Goal: Information Seeking & Learning: Compare options

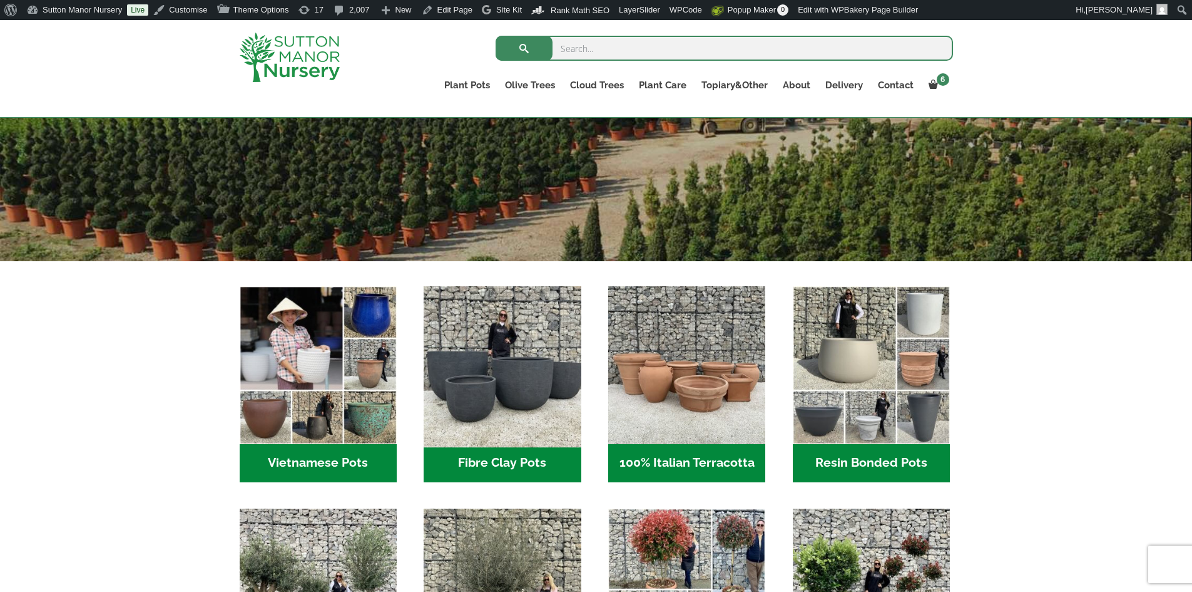
scroll to position [438, 0]
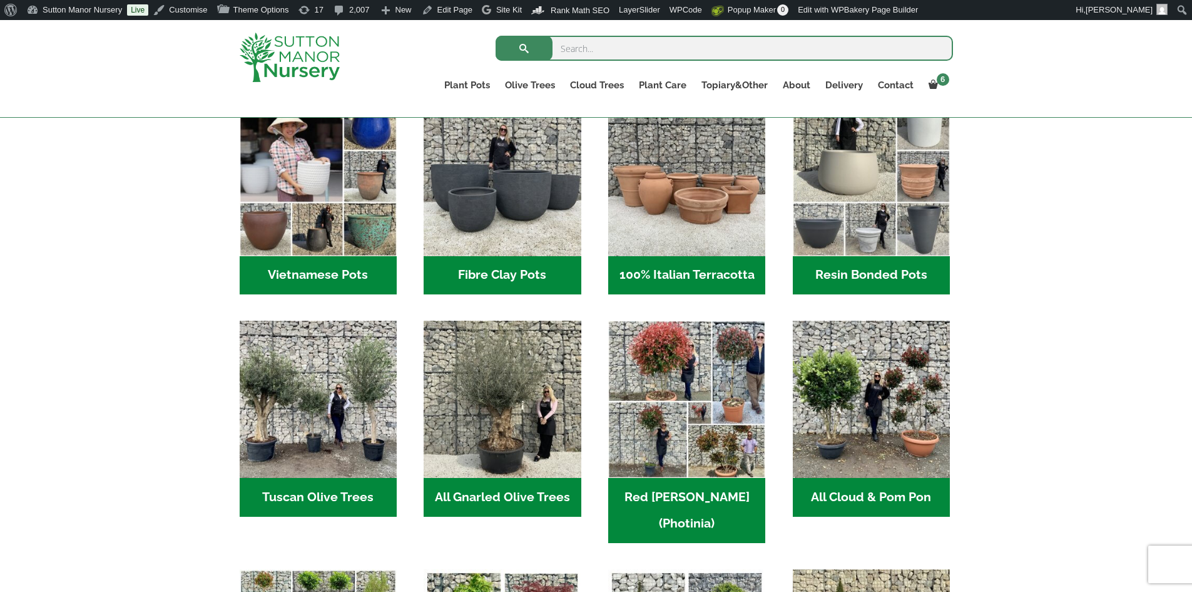
click at [336, 272] on h2 "Vietnamese Pots (55)" at bounding box center [318, 275] width 157 height 39
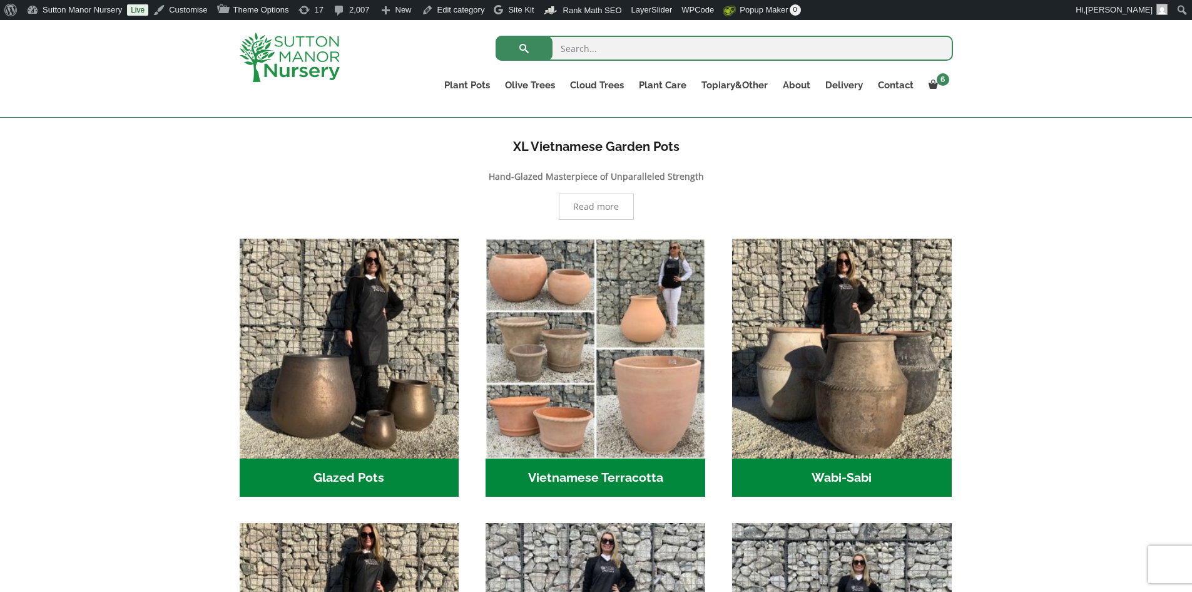
scroll to position [501, 0]
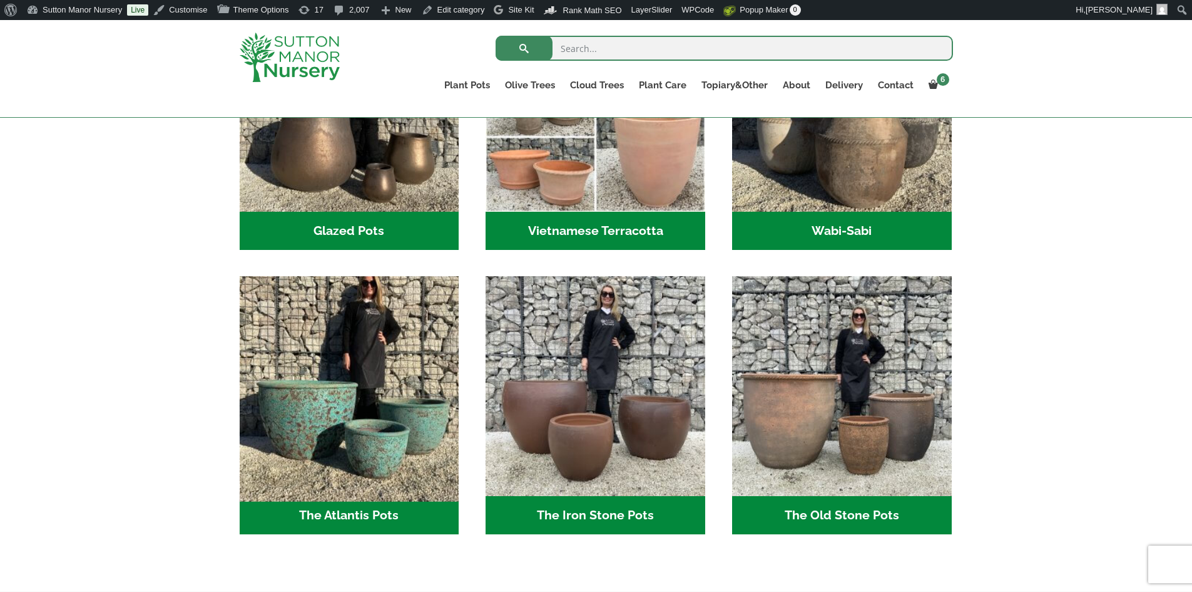
click at [404, 496] on img "Visit product category The Atlantis Pots" at bounding box center [349, 386] width 230 height 230
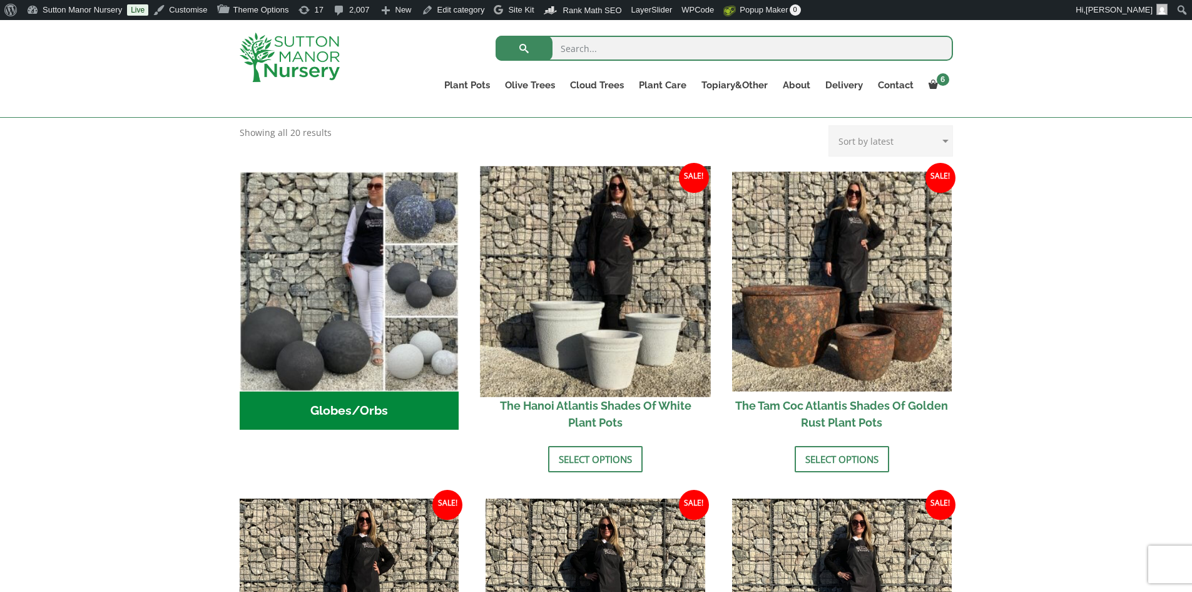
scroll to position [501, 0]
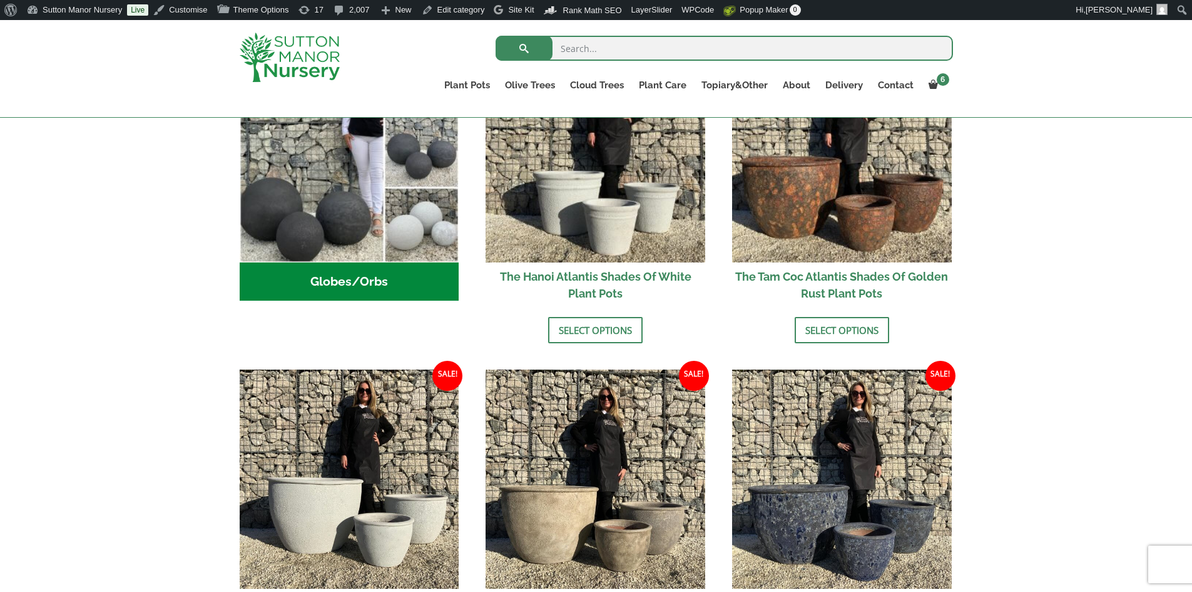
click at [419, 282] on h2 "Globes/Orbs (3)" at bounding box center [350, 281] width 220 height 39
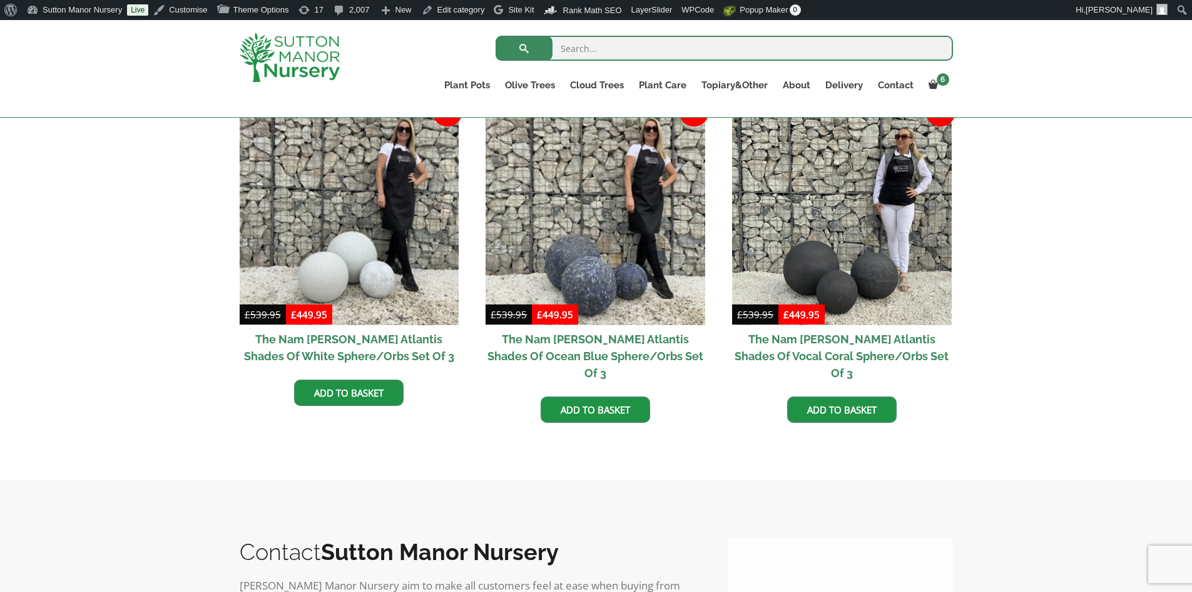
scroll to position [376, 0]
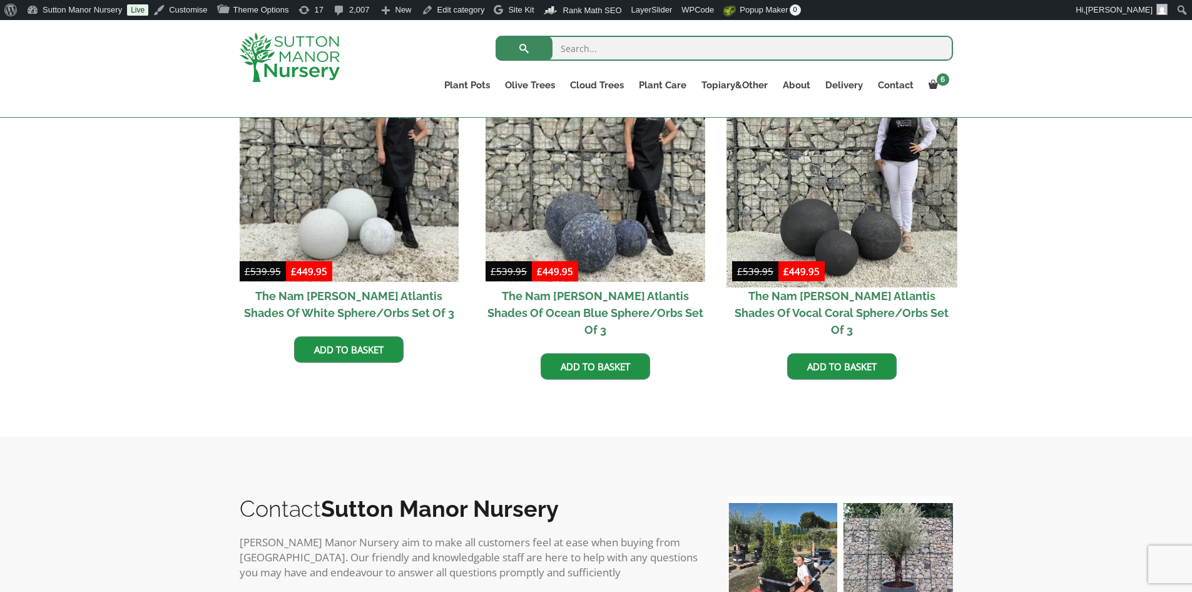
click at [845, 212] on img at bounding box center [842, 171] width 230 height 230
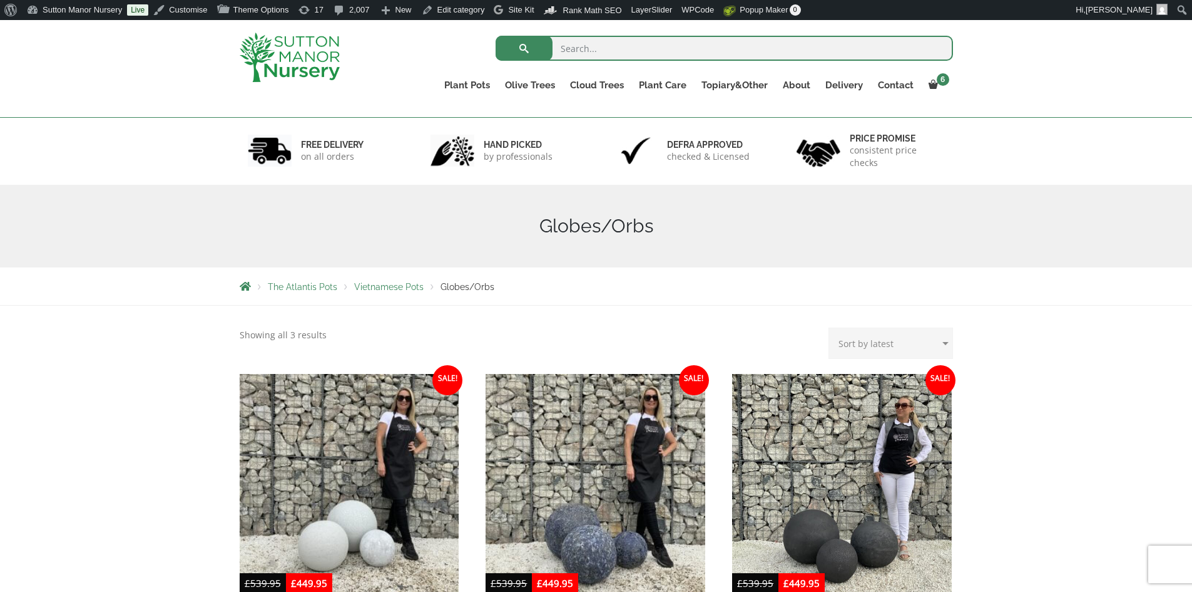
scroll to position [125, 0]
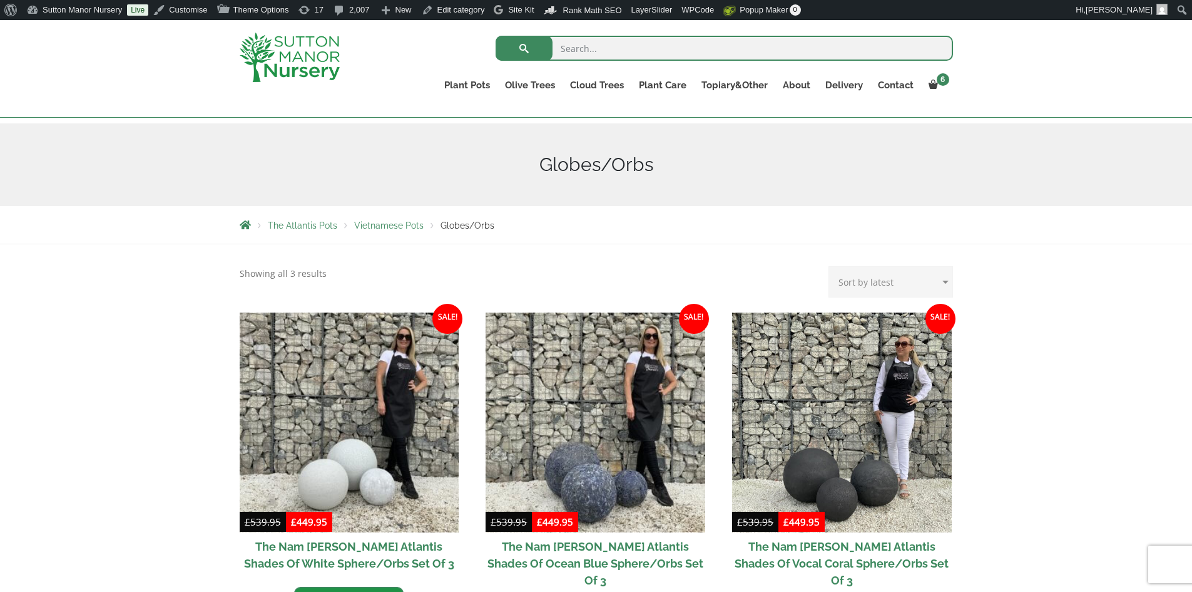
click at [307, 47] on img at bounding box center [290, 57] width 100 height 49
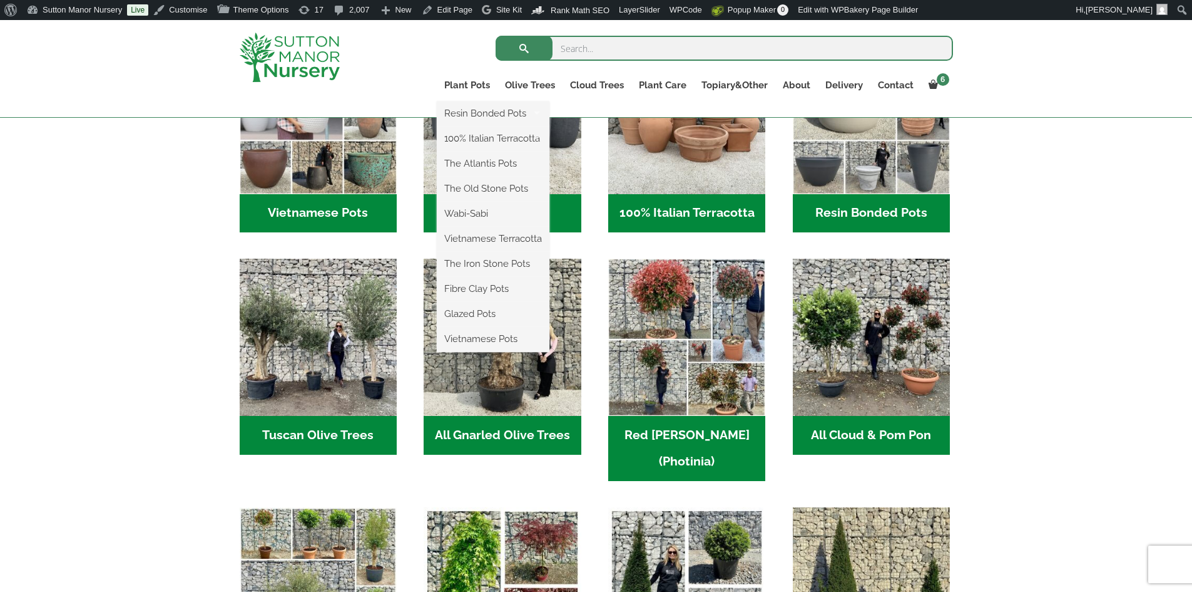
scroll to position [501, 0]
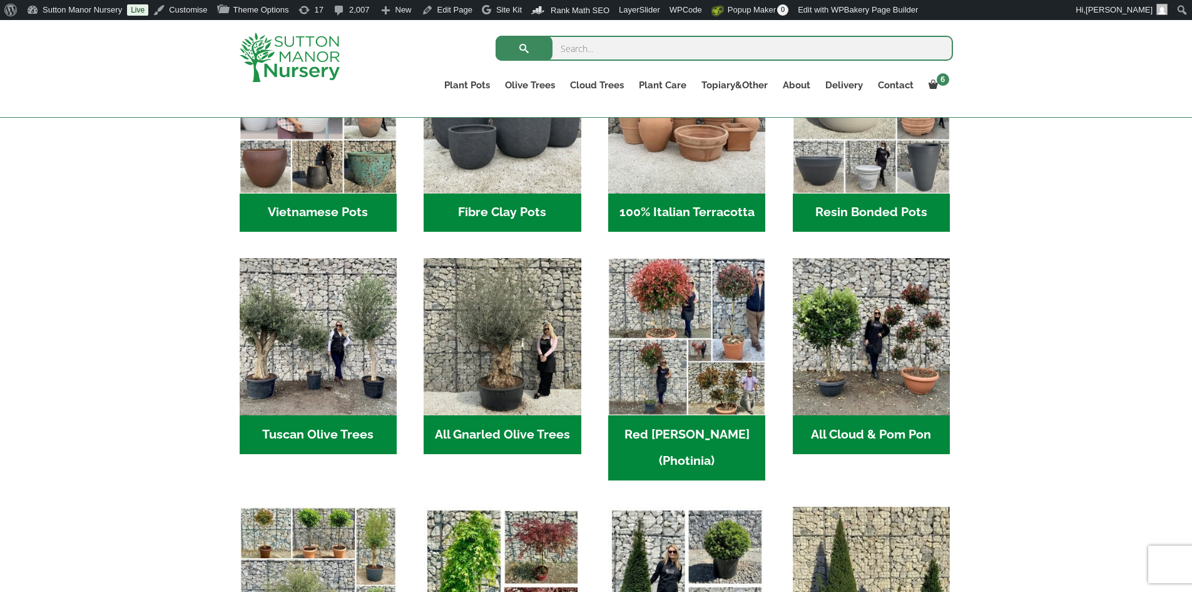
click at [324, 203] on h2 "Vietnamese Pots (55)" at bounding box center [318, 212] width 157 height 39
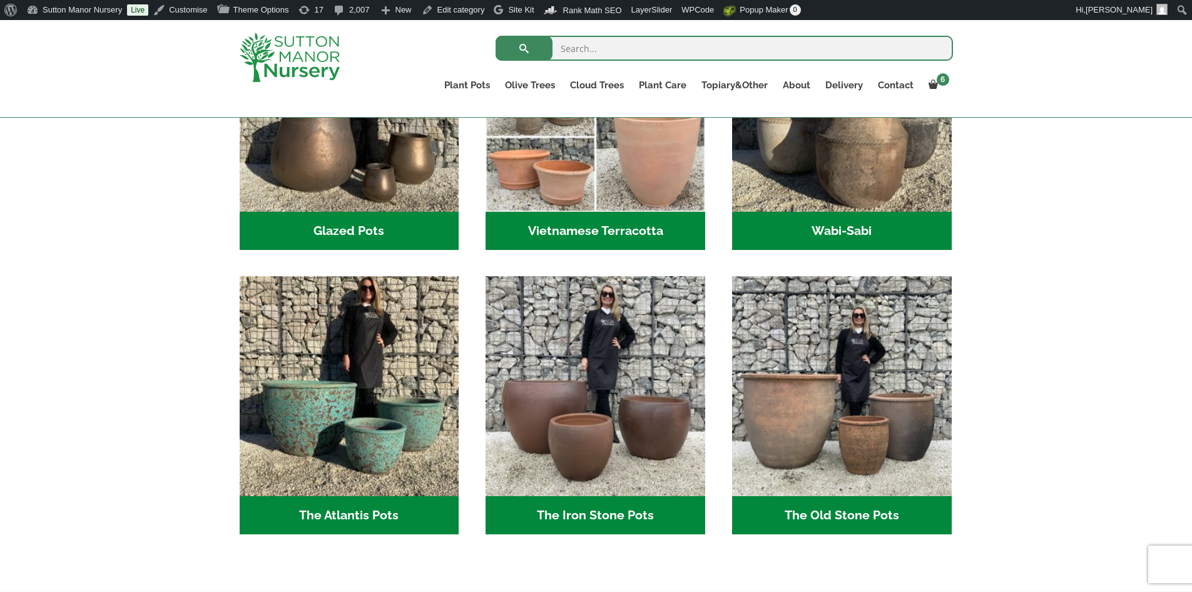
scroll to position [689, 0]
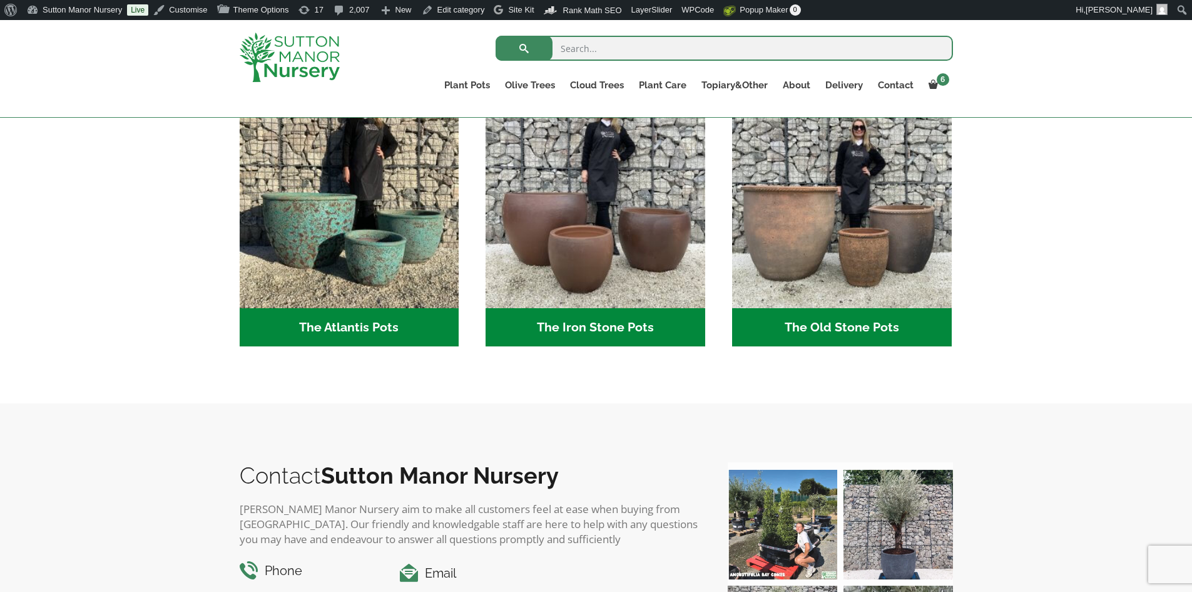
click at [416, 319] on h2 "The Atlantis Pots (11)" at bounding box center [350, 327] width 220 height 39
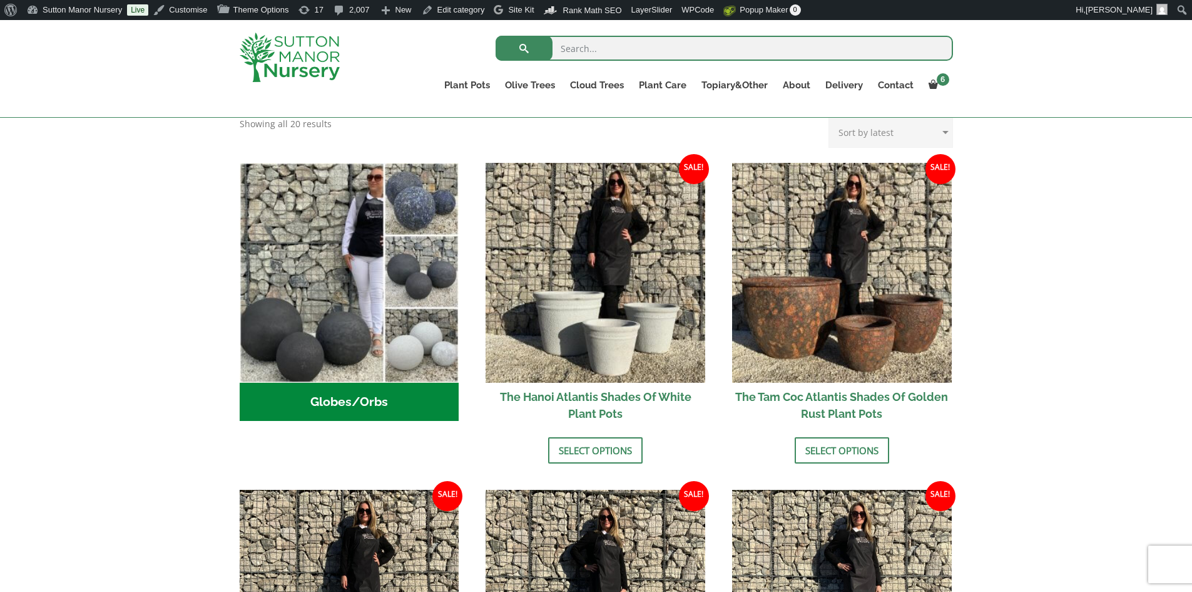
scroll to position [376, 0]
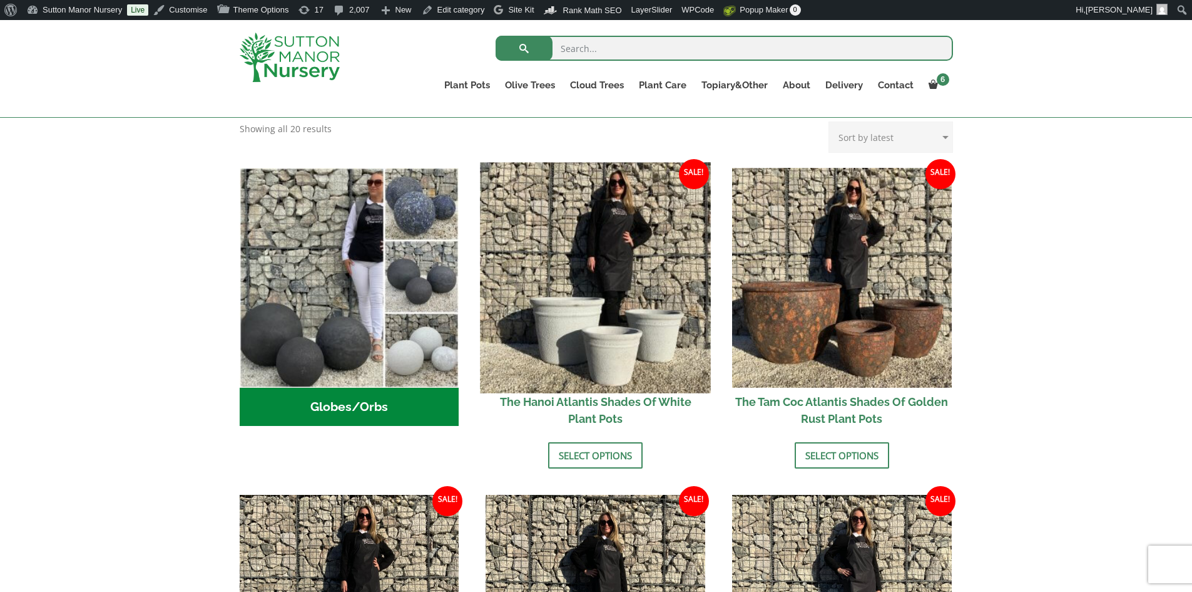
click at [590, 284] on img at bounding box center [596, 277] width 230 height 230
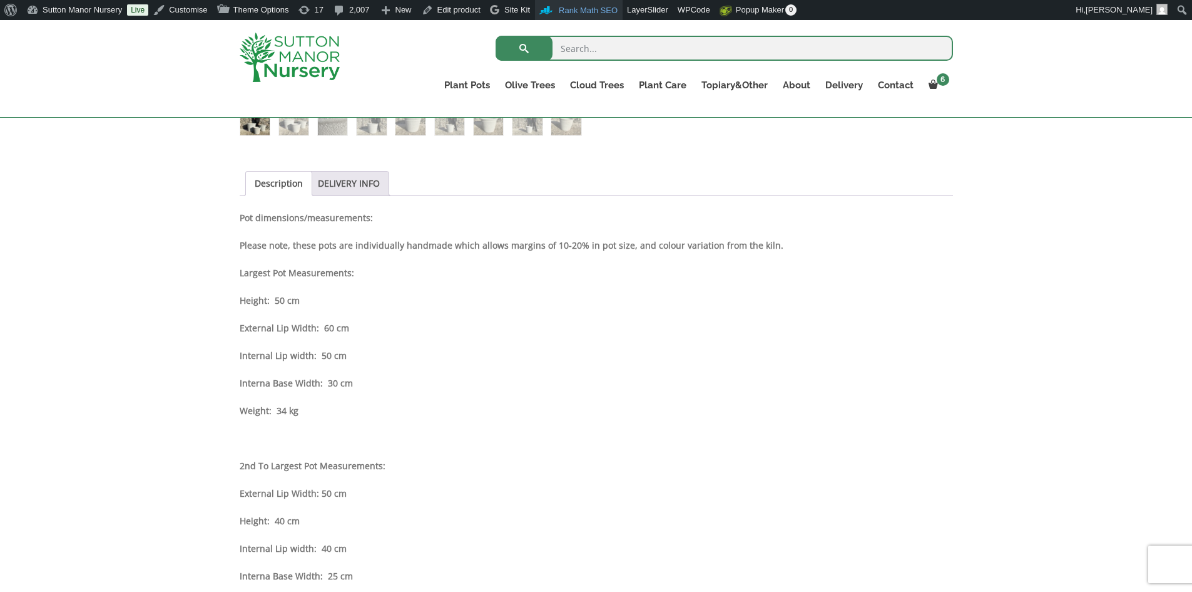
scroll to position [563, 0]
